Goal: Transaction & Acquisition: Purchase product/service

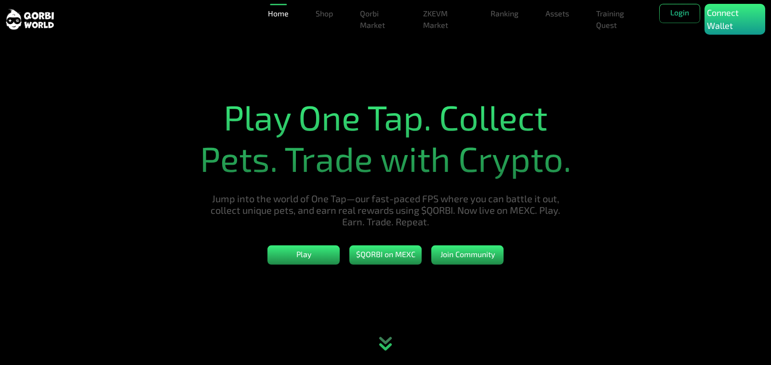
click at [378, 353] on icon "animation" at bounding box center [385, 343] width 42 height 43
click at [720, 16] on p "Connect Wallet" at bounding box center [735, 19] width 56 height 26
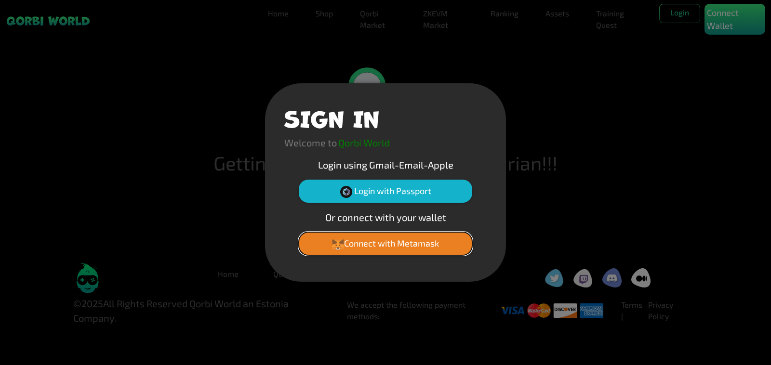
click at [358, 245] on button "Connect with Metamask" at bounding box center [385, 243] width 173 height 23
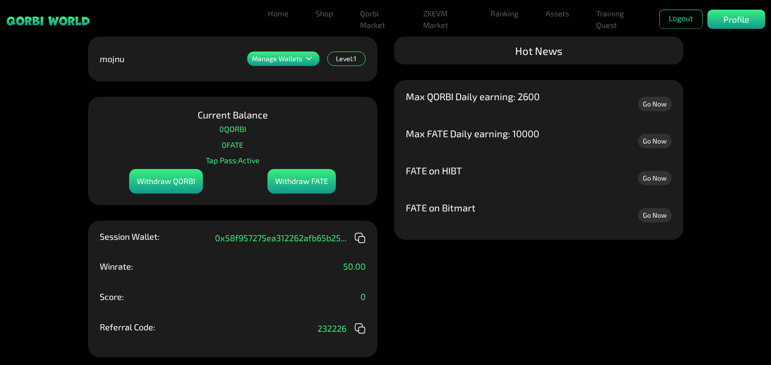
click at [341, 58] on div "Level: 1" at bounding box center [346, 59] width 39 height 14
click at [305, 60] on icon at bounding box center [309, 59] width 12 height 12
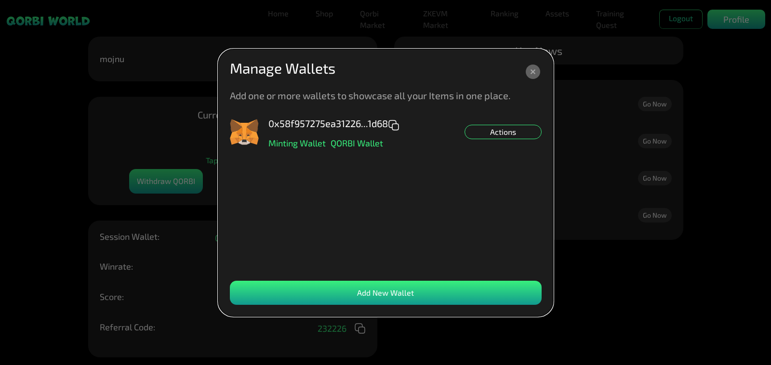
click at [489, 141] on div "0x58f957275ea31226...1d68 Minting Wallet QORBI Wallet Actions" at bounding box center [386, 132] width 312 height 29
click at [500, 135] on div "Actions" at bounding box center [502, 132] width 77 height 14
click at [533, 68] on icon at bounding box center [533, 72] width 14 height 14
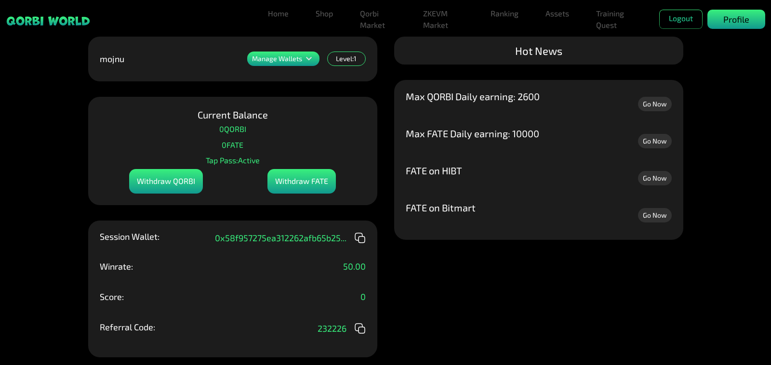
click at [738, 20] on p "Profile" at bounding box center [736, 19] width 26 height 13
click at [718, 23] on div "Profile" at bounding box center [736, 19] width 58 height 19
click at [549, 18] on link "Assets" at bounding box center [557, 13] width 31 height 19
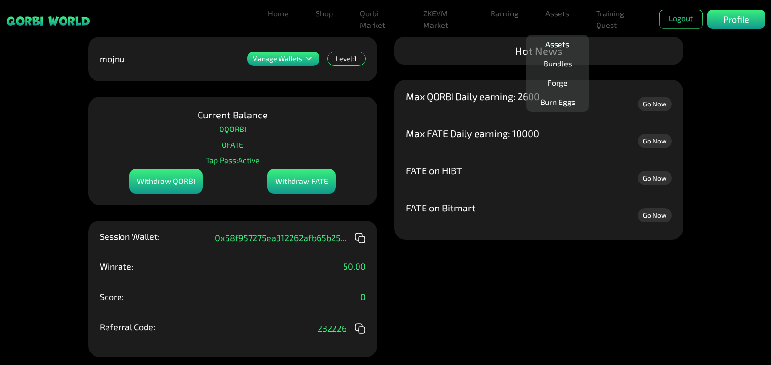
click at [560, 44] on link "Assets" at bounding box center [557, 44] width 31 height 19
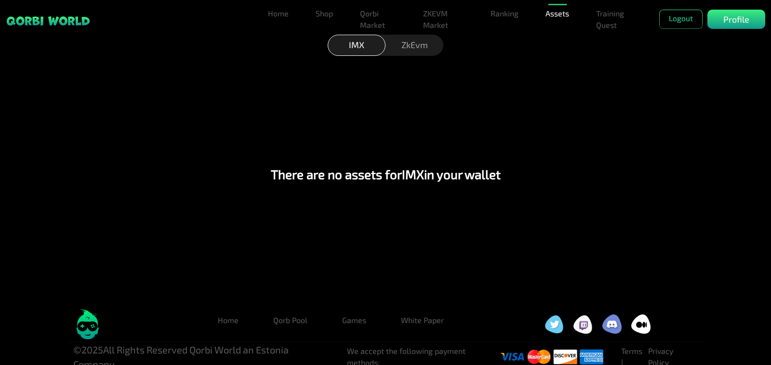
scroll to position [19, 0]
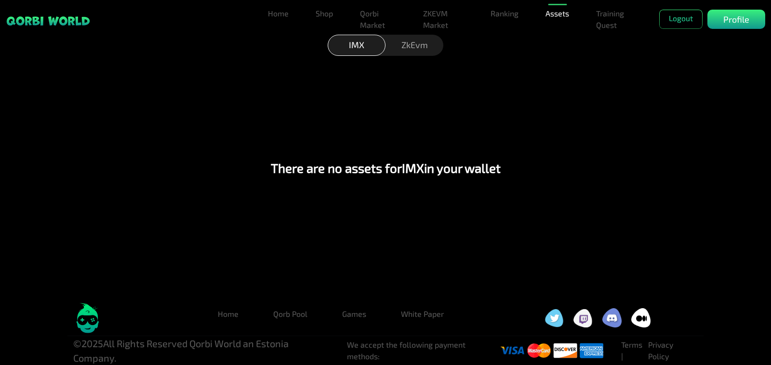
click at [413, 47] on div "ZkEvm" at bounding box center [414, 45] width 58 height 21
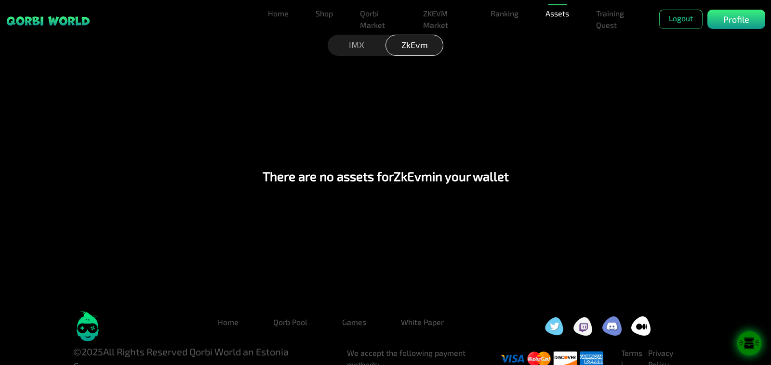
scroll to position [0, 0]
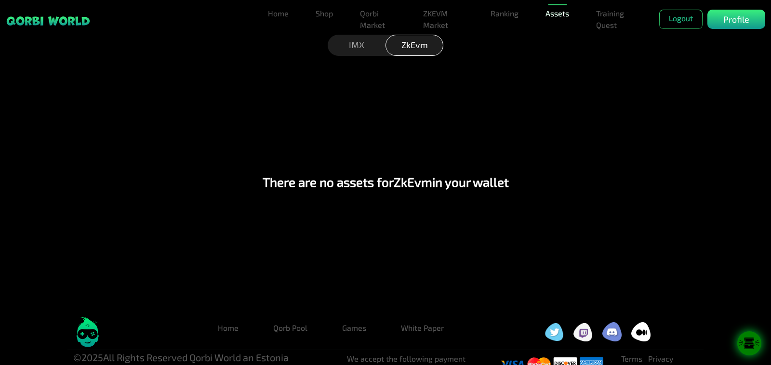
click at [553, 15] on link "Assets" at bounding box center [557, 13] width 31 height 19
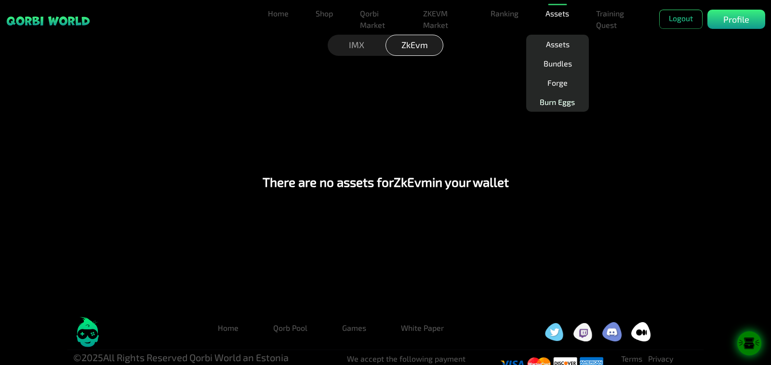
click at [558, 104] on link "Burn Eggs" at bounding box center [557, 102] width 43 height 19
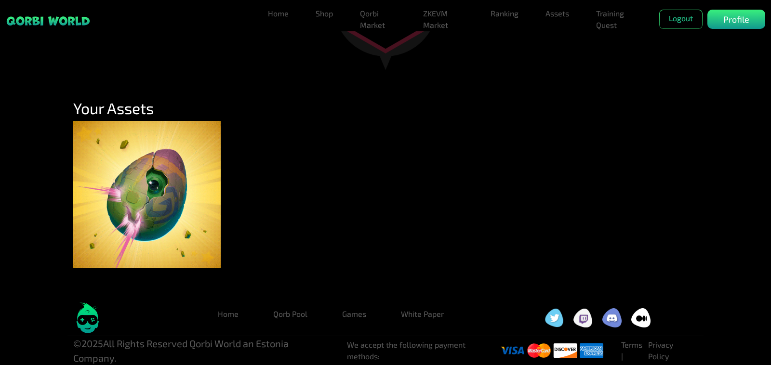
click at [155, 192] on img at bounding box center [146, 194] width 147 height 147
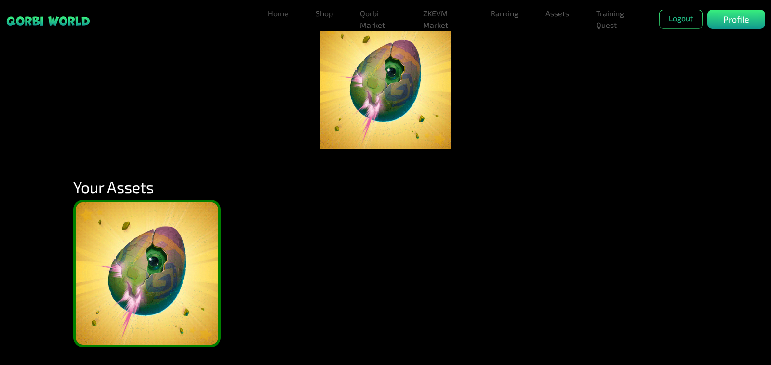
scroll to position [96, 0]
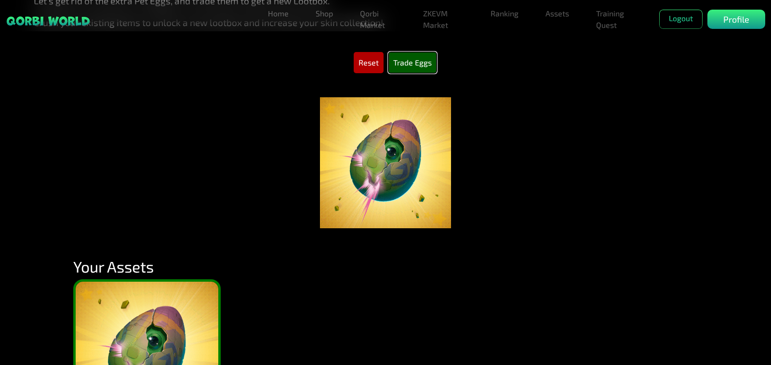
click at [410, 62] on button "Trade Eggs" at bounding box center [412, 62] width 48 height 21
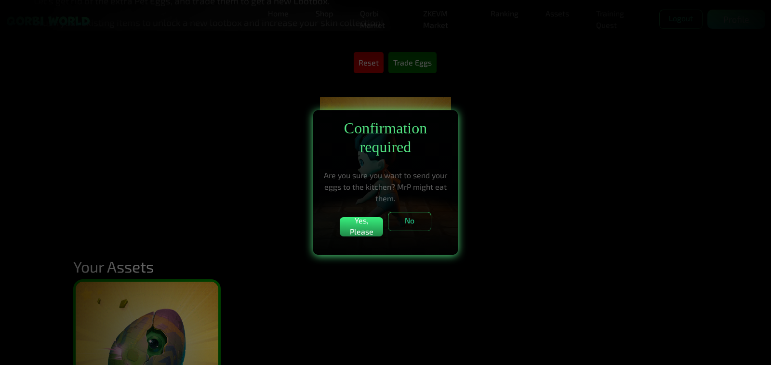
click at [358, 178] on p "Are you sure you want to send your eggs to the kitchen? MrP might eat them." at bounding box center [385, 187] width 125 height 35
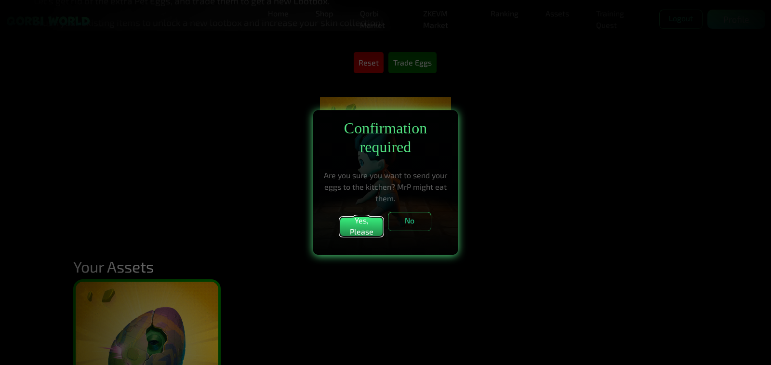
drag, startPoint x: 367, startPoint y: 234, endPoint x: 541, endPoint y: 286, distance: 181.6
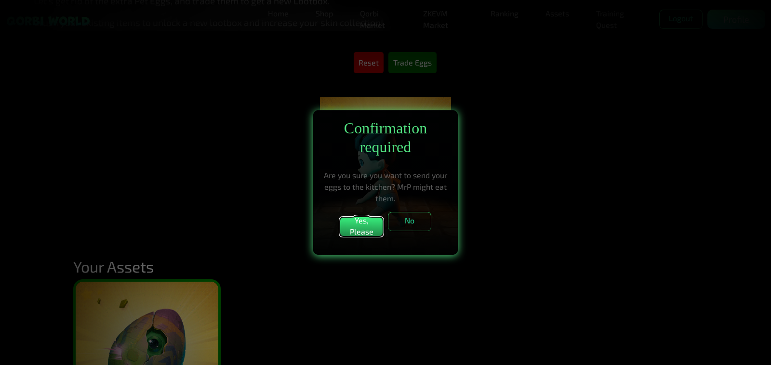
click at [367, 234] on button "Yes, Please" at bounding box center [361, 226] width 43 height 19
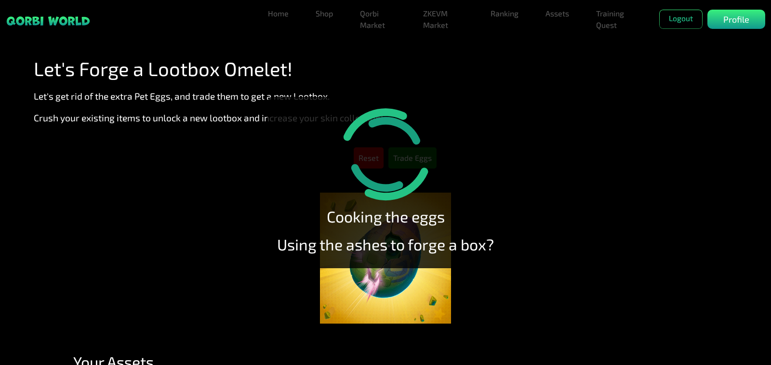
scroll to position [0, 0]
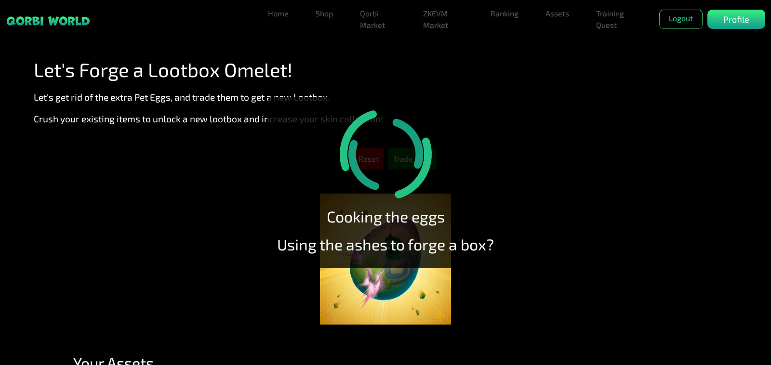
click at [641, 245] on div at bounding box center [385, 259] width 771 height 150
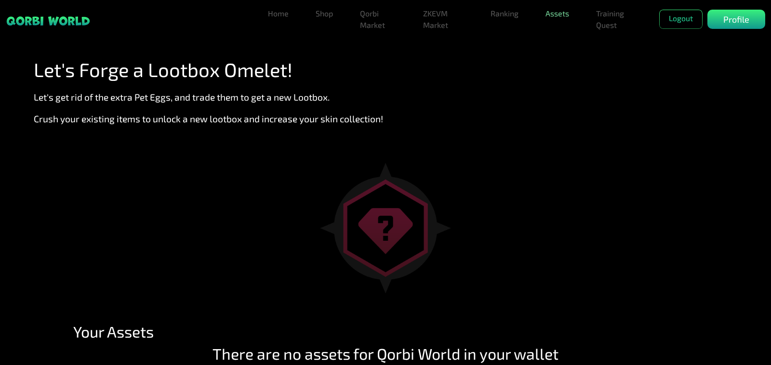
click at [559, 14] on link "Assets" at bounding box center [557, 13] width 31 height 19
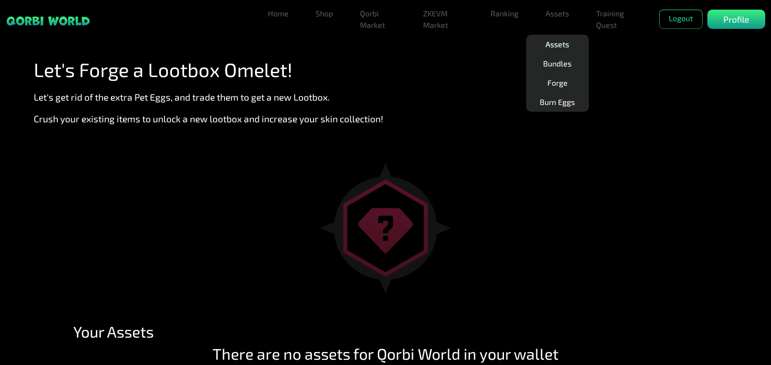
click at [549, 49] on link "Assets" at bounding box center [557, 44] width 31 height 19
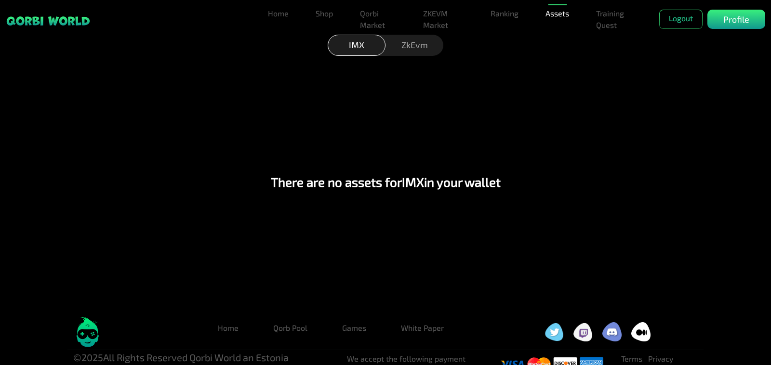
click at [412, 46] on div "ZkEvm" at bounding box center [414, 45] width 58 height 21
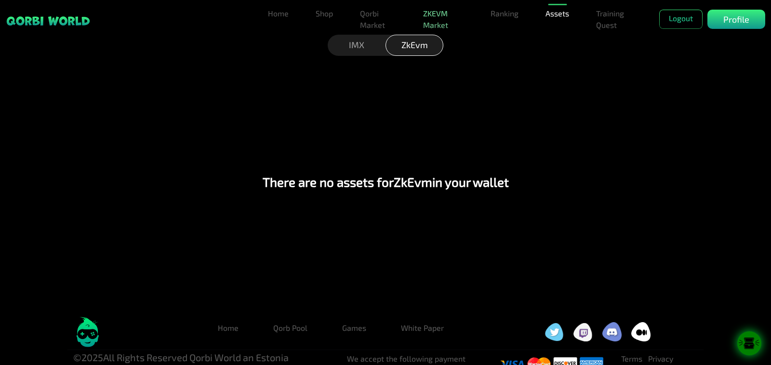
click at [438, 22] on link "ZKEVM Market" at bounding box center [443, 19] width 48 height 31
click at [357, 22] on link "Qorbi Market" at bounding box center [378, 19] width 44 height 31
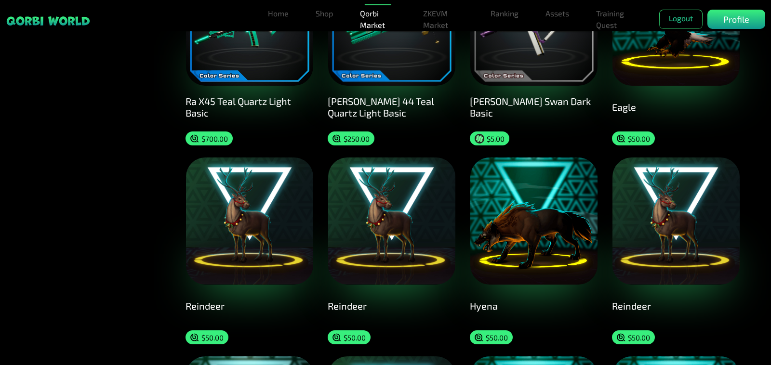
scroll to position [1253, 0]
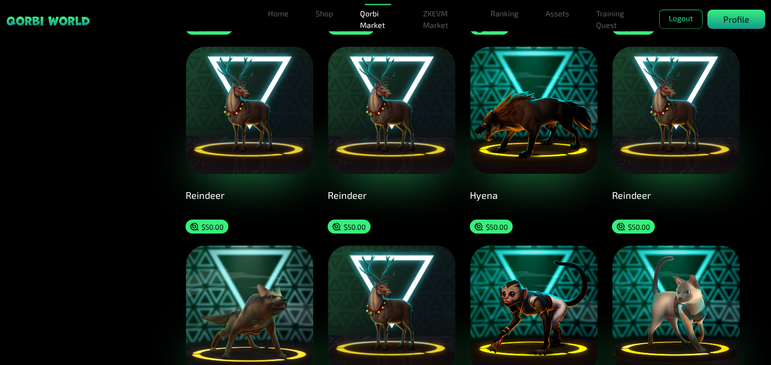
click at [739, 27] on div "Profile" at bounding box center [736, 19] width 58 height 19
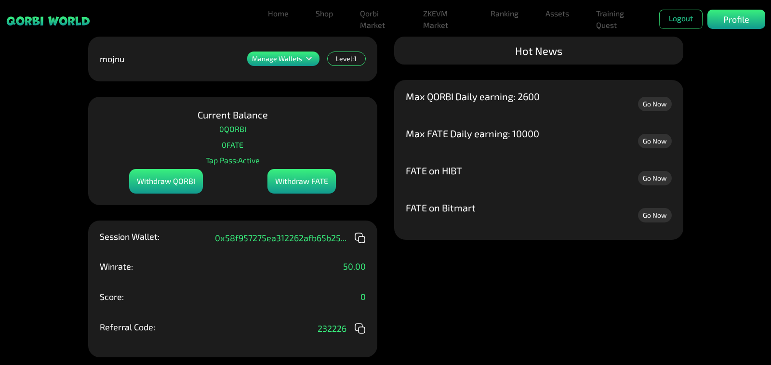
click at [305, 59] on icon at bounding box center [309, 59] width 12 height 12
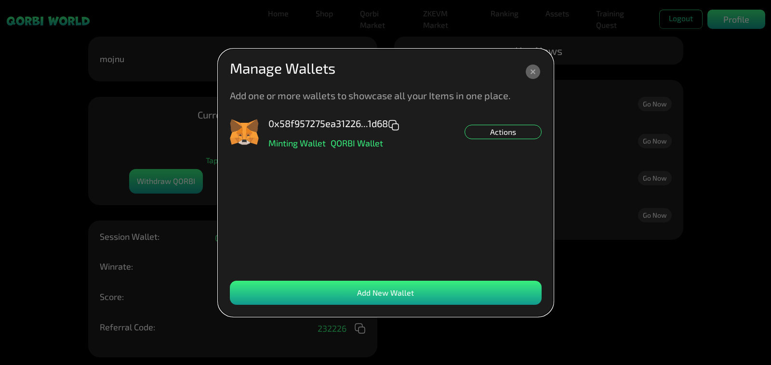
click at [530, 70] on icon at bounding box center [533, 72] width 14 height 14
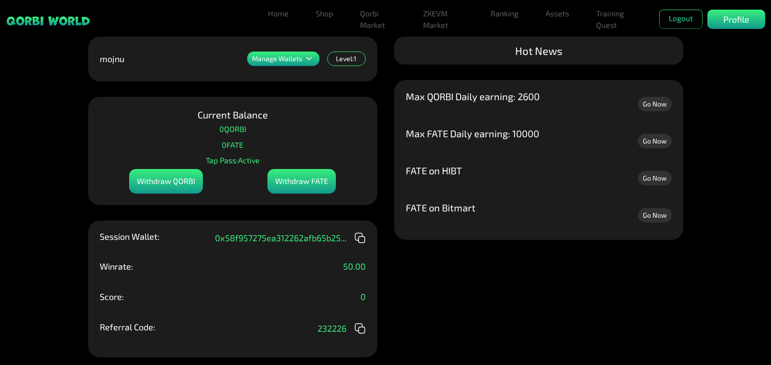
click at [545, 51] on div "Hot News" at bounding box center [538, 51] width 289 height 28
click at [108, 63] on p "mojnu" at bounding box center [112, 58] width 25 height 9
click at [270, 13] on link "Home" at bounding box center [278, 13] width 28 height 19
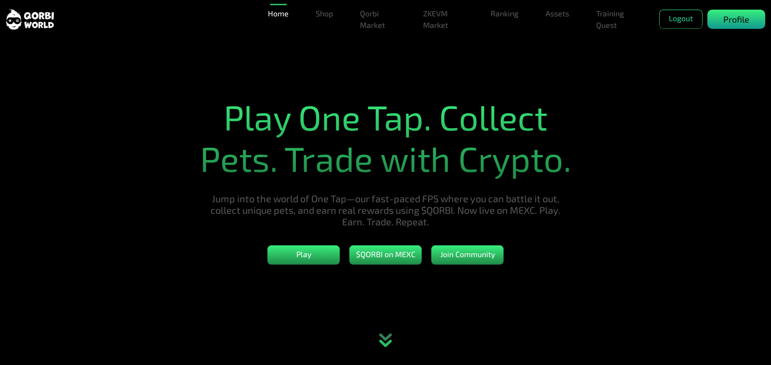
click at [726, 22] on p "Profile" at bounding box center [736, 19] width 26 height 13
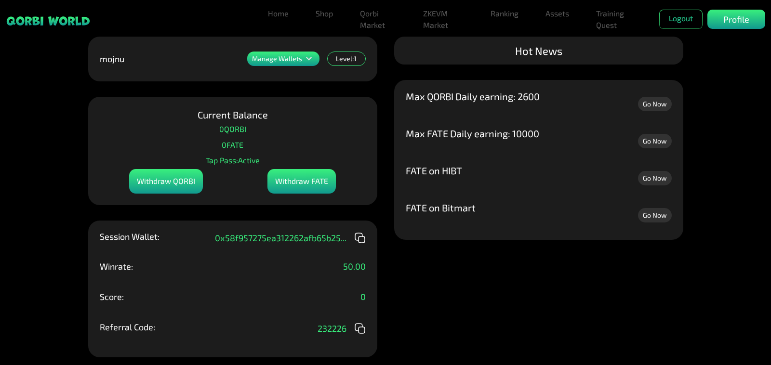
click at [660, 215] on link "Go Now" at bounding box center [655, 215] width 34 height 14
click at [352, 56] on div "Level: 1" at bounding box center [346, 59] width 39 height 14
click at [310, 56] on icon at bounding box center [309, 59] width 12 height 12
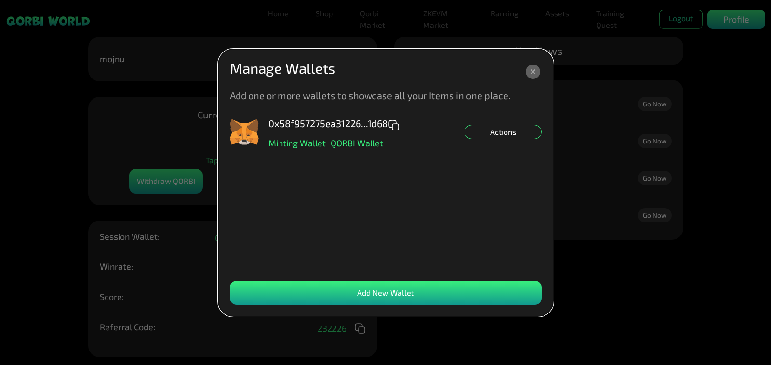
click at [533, 70] on icon at bounding box center [533, 72] width 14 height 14
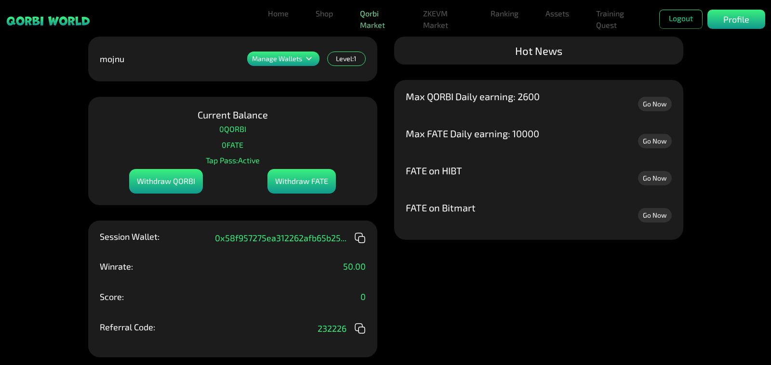
click at [371, 22] on link "Qorbi Market" at bounding box center [378, 19] width 44 height 31
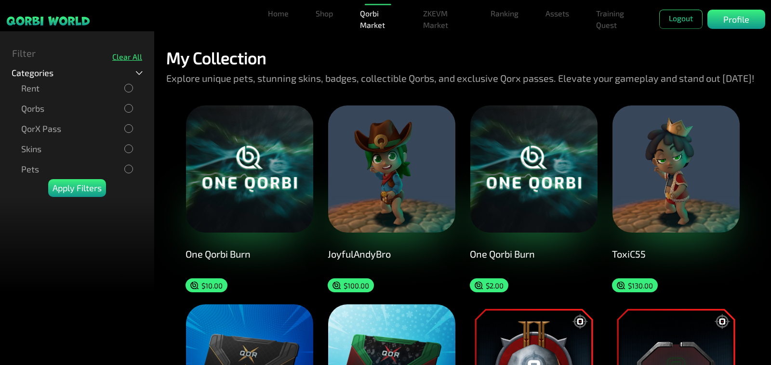
click at [51, 111] on div "Qorbs" at bounding box center [77, 108] width 112 height 11
click at [129, 57] on div "Clear All" at bounding box center [127, 56] width 30 height 9
click at [37, 53] on div "Filter Clear All" at bounding box center [77, 54] width 154 height 27
click at [138, 74] on icon at bounding box center [139, 73] width 7 height 4
click at [137, 75] on div "Categories" at bounding box center [77, 73] width 131 height 10
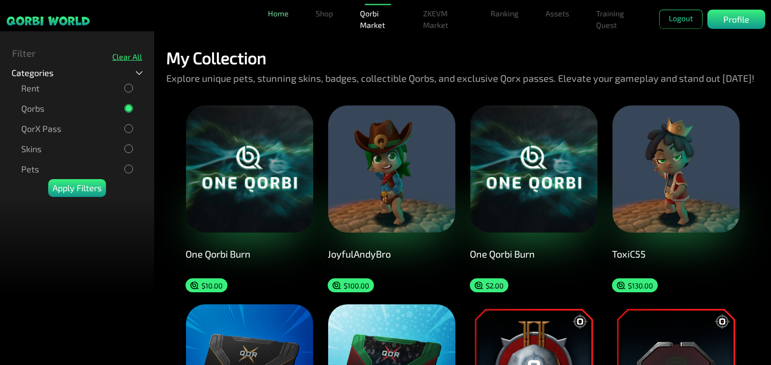
click at [280, 19] on link "Home" at bounding box center [278, 13] width 28 height 19
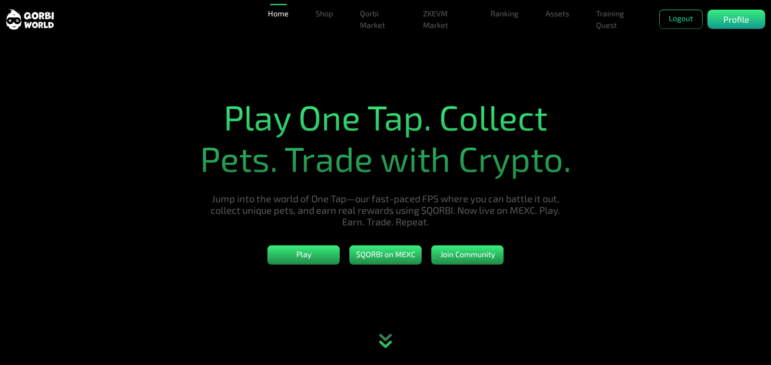
click at [386, 348] on icon "animation" at bounding box center [385, 343] width 42 height 43
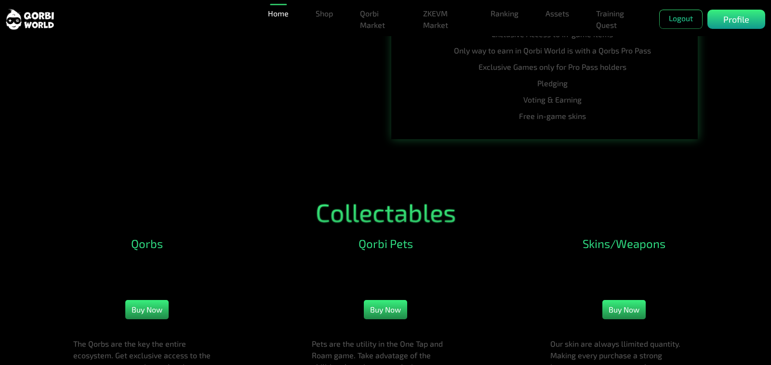
scroll to position [964, 0]
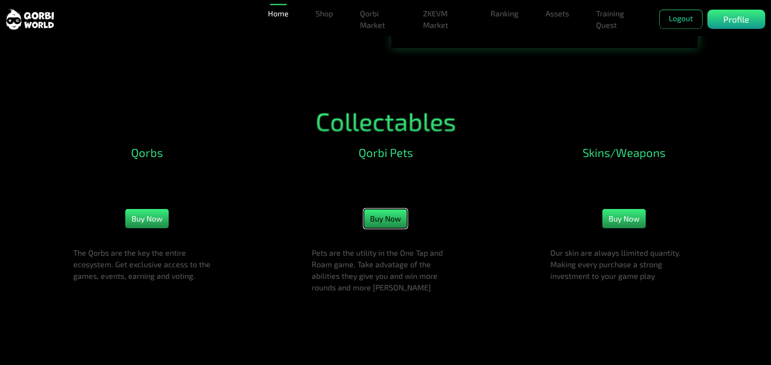
click at [393, 228] on button "Buy Now" at bounding box center [385, 218] width 43 height 19
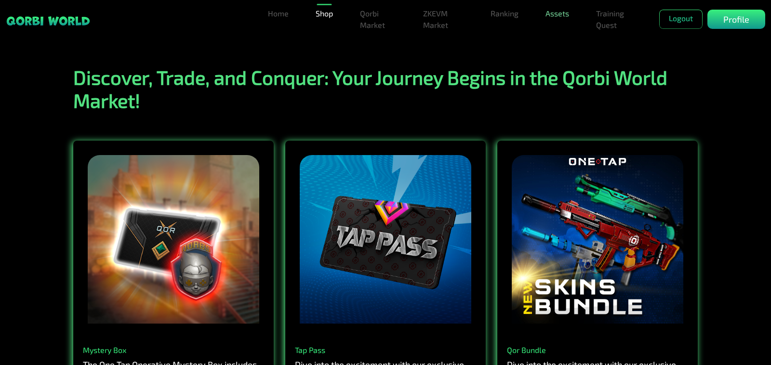
click at [550, 18] on link "Assets" at bounding box center [557, 13] width 31 height 19
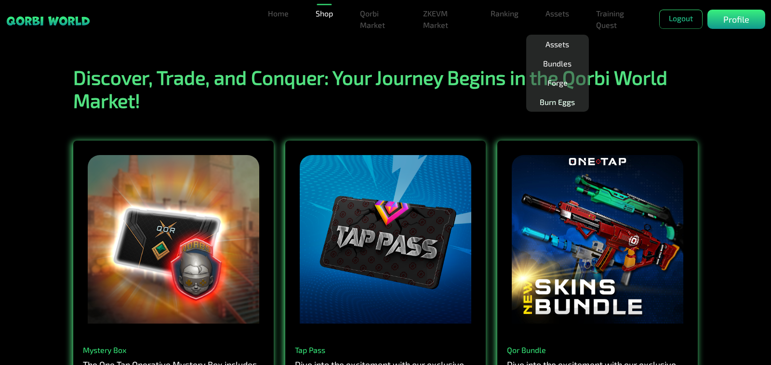
click at [556, 104] on link "Burn Eggs" at bounding box center [557, 102] width 43 height 19
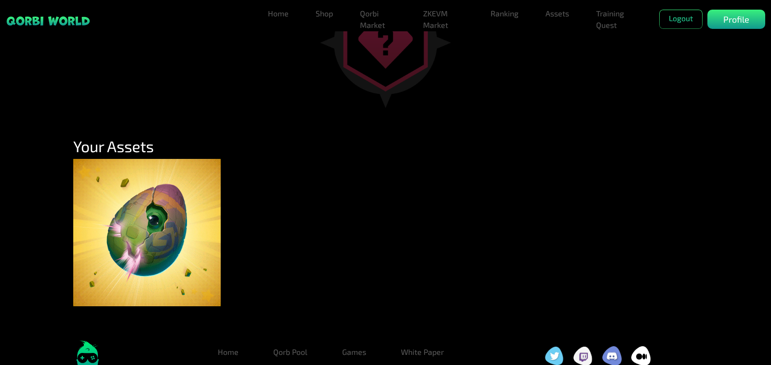
scroll to position [224, 0]
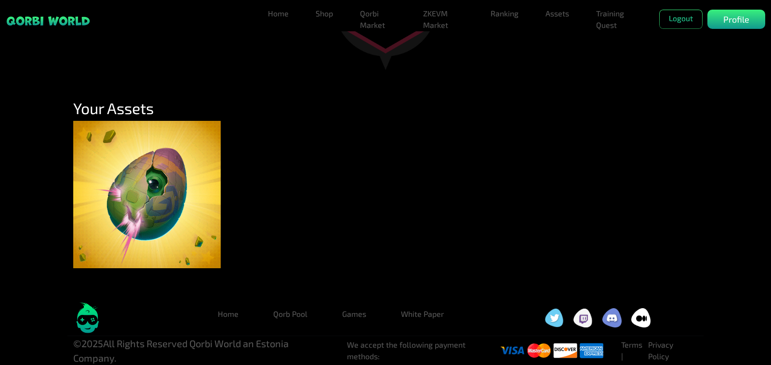
click at [149, 225] on img at bounding box center [146, 194] width 147 height 147
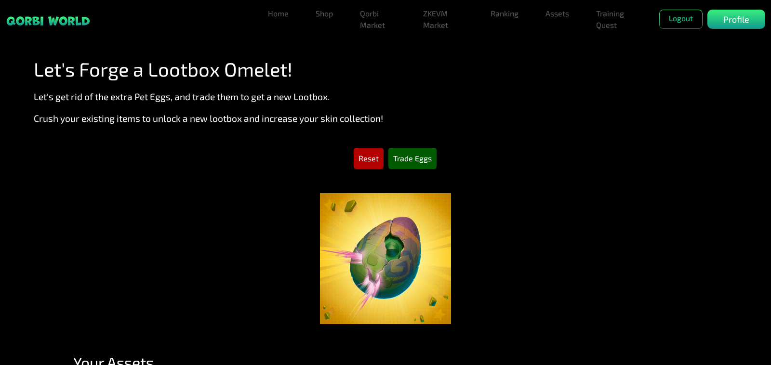
scroll to position [0, 0]
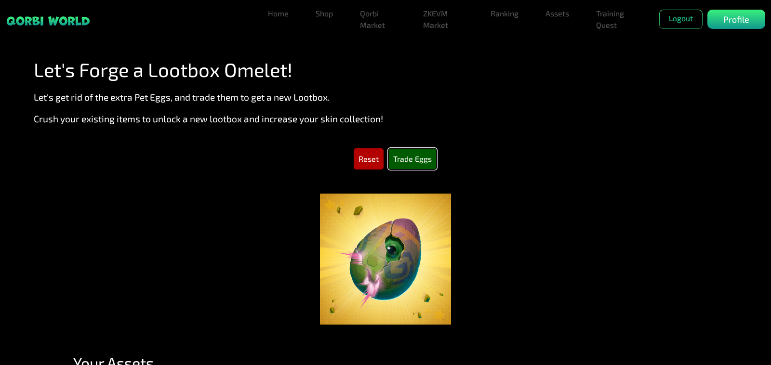
click at [412, 160] on button "Trade Eggs" at bounding box center [412, 158] width 48 height 21
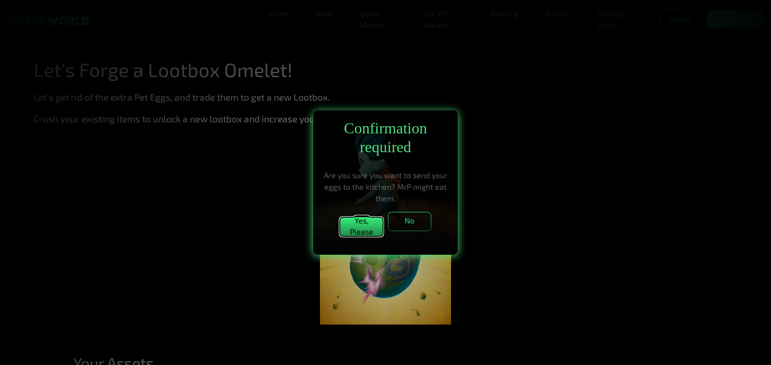
click at [354, 229] on button "Yes, Please" at bounding box center [361, 226] width 43 height 19
